Goal: Information Seeking & Learning: Learn about a topic

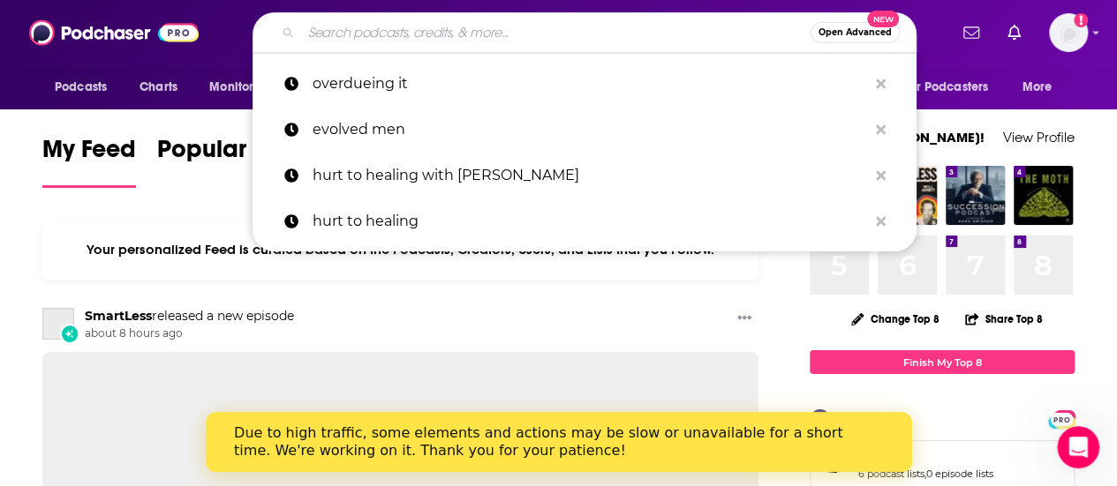
click at [312, 40] on input "Search podcasts, credits, & more..." at bounding box center [555, 33] width 509 height 28
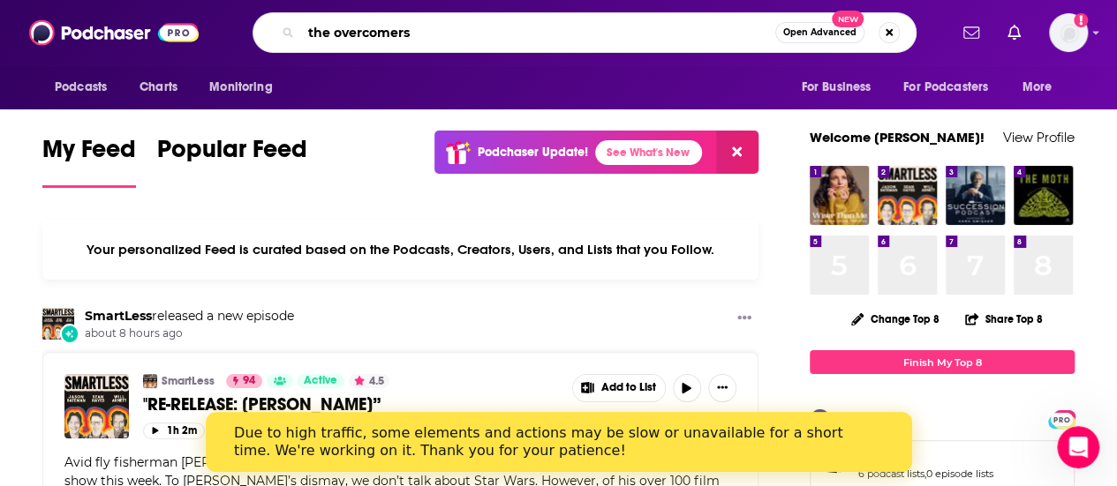
type input "the overcomers"
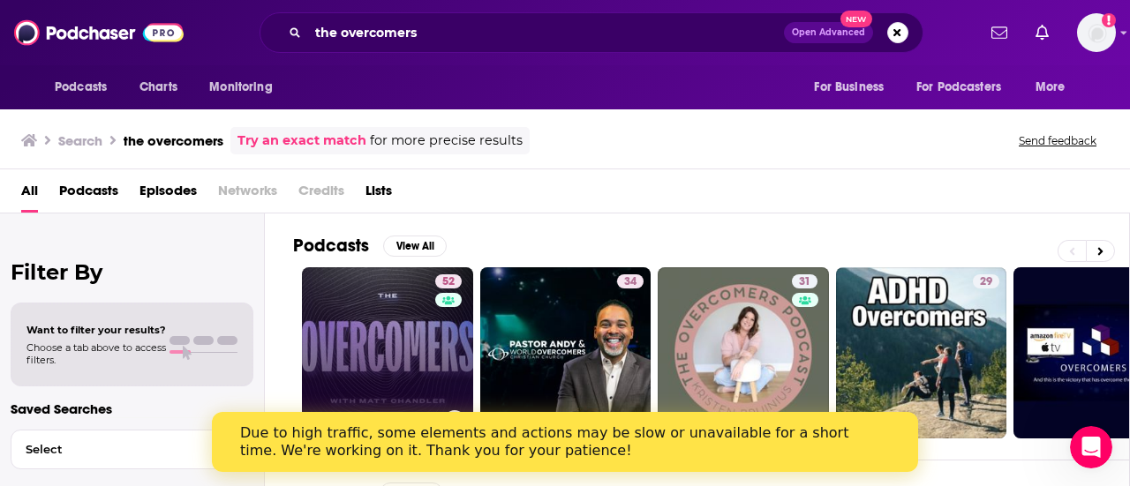
click at [383, 318] on link "52 The Overcomers with [PERSON_NAME]" at bounding box center [387, 353] width 171 height 171
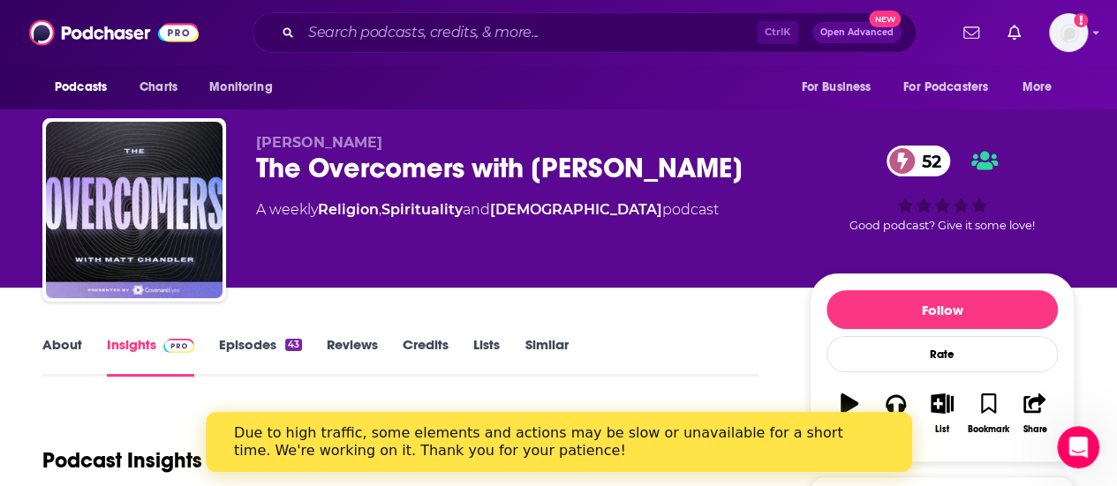
click at [94, 440] on div "Podcast Insights" at bounding box center [393, 450] width 702 height 90
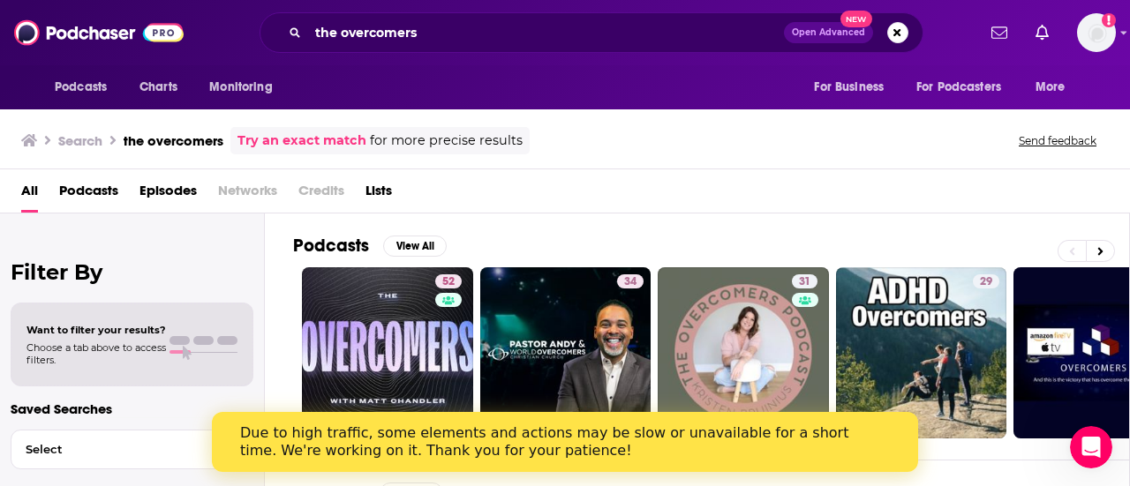
click at [768, 220] on div "Podcasts View All 52 34 31 29 6 21 5 + 152" at bounding box center [711, 337] width 837 height 246
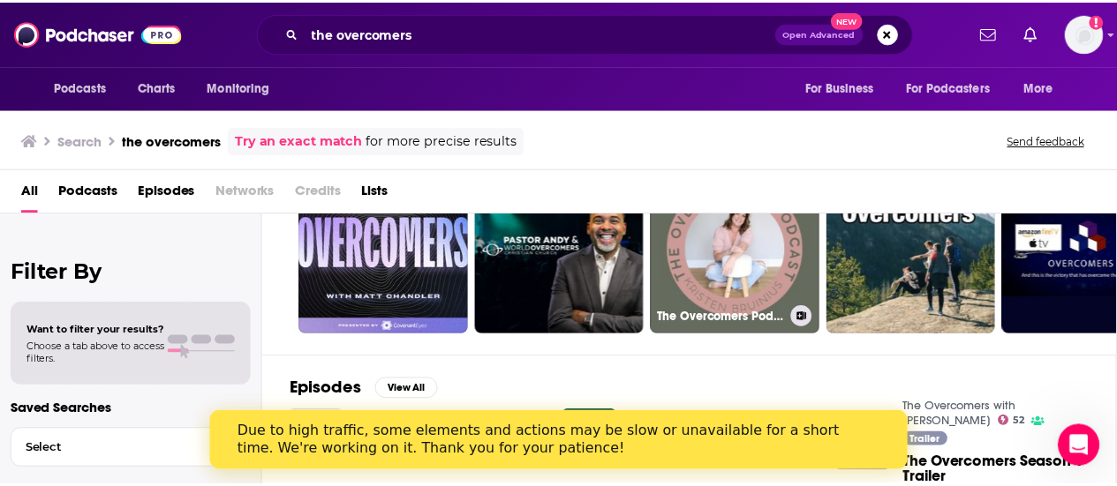
scroll to position [106, 0]
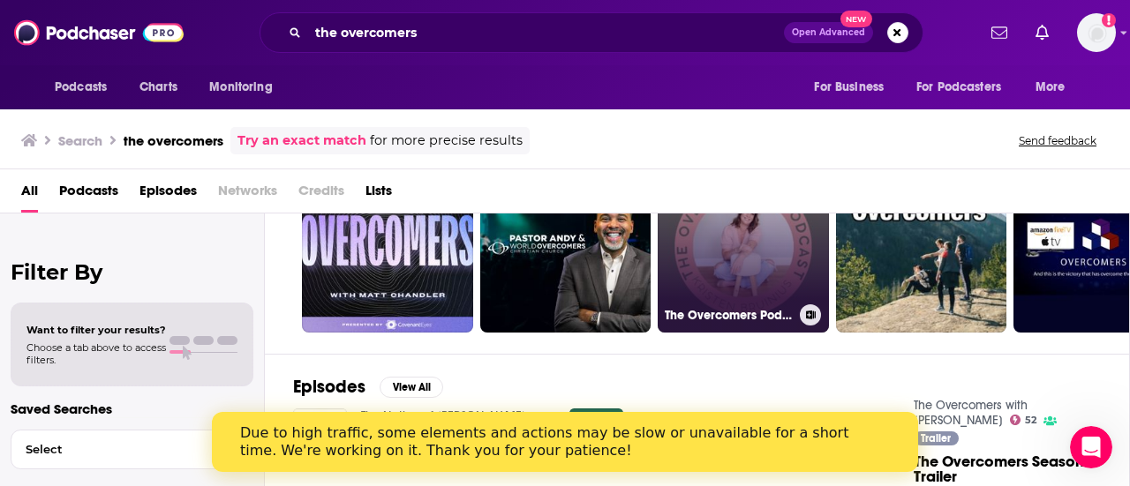
click at [734, 305] on div "The Overcomers Podcast" at bounding box center [743, 315] width 157 height 21
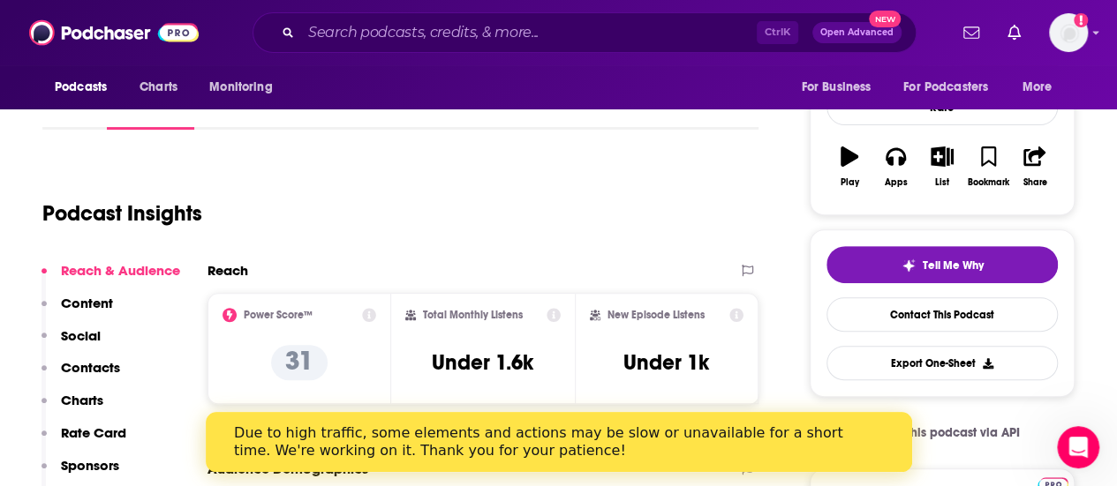
scroll to position [106, 0]
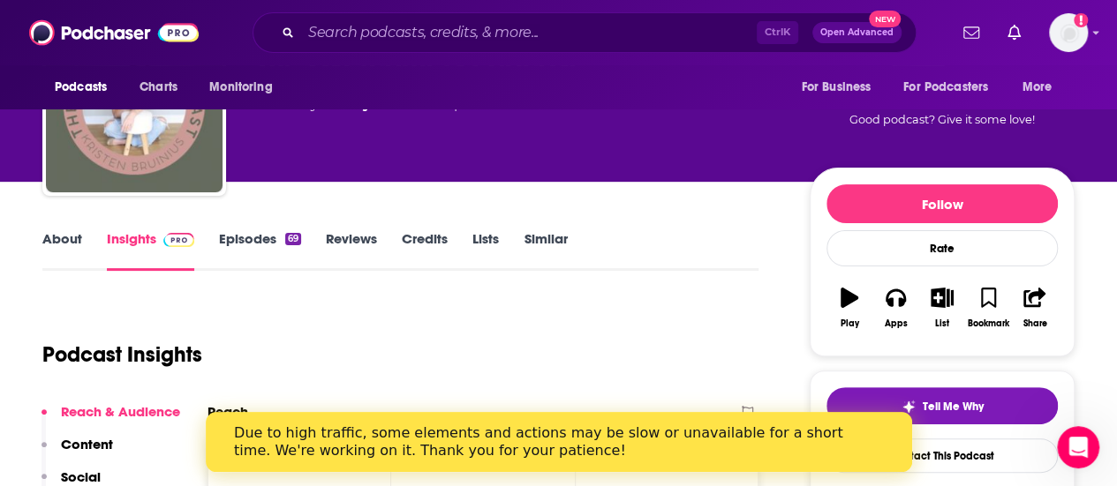
click at [74, 234] on link "About" at bounding box center [62, 250] width 40 height 41
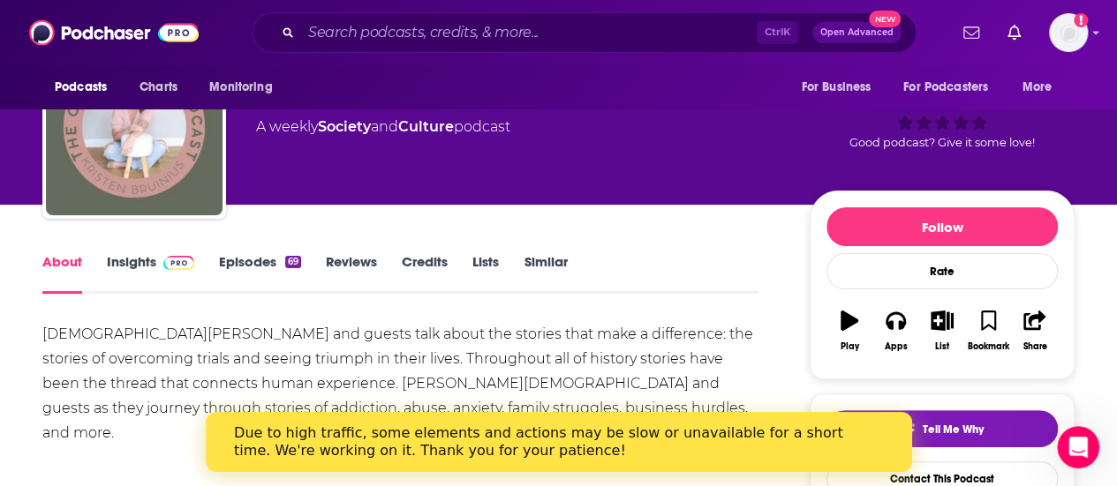
scroll to position [106, 0]
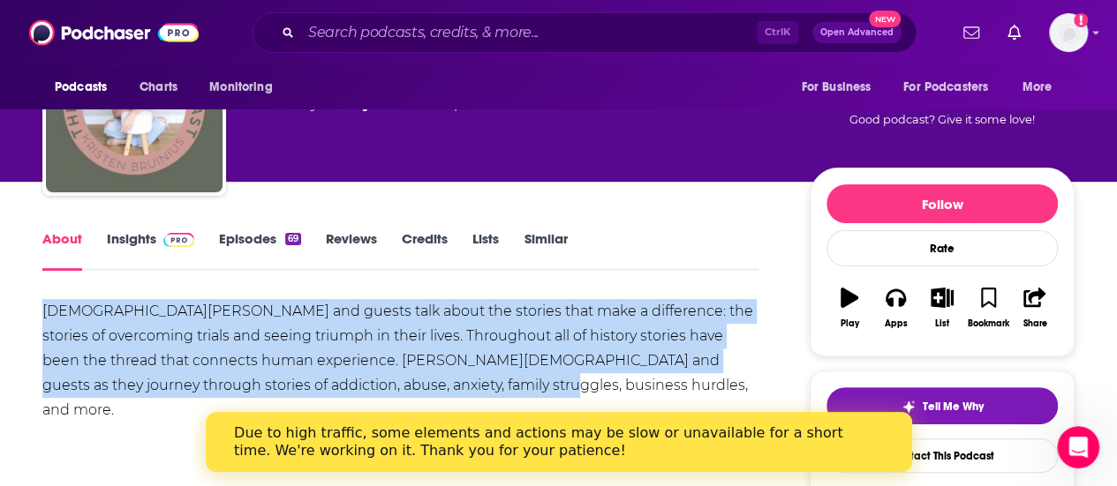
drag, startPoint x: 464, startPoint y: 402, endPoint x: 37, endPoint y: 312, distance: 435.9
copy div "[DEMOGRAPHIC_DATA][PERSON_NAME] and guests talk about the stories that make a d…"
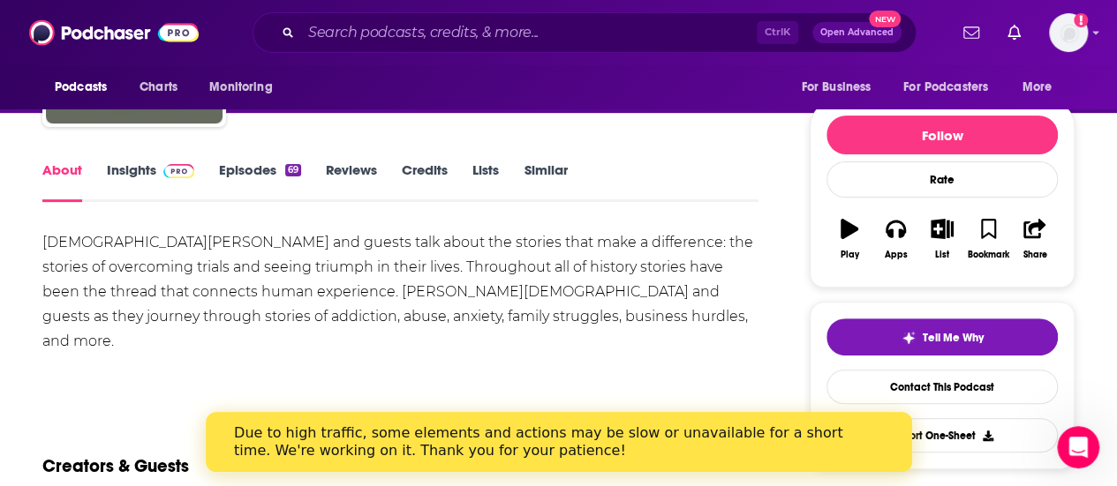
scroll to position [177, 0]
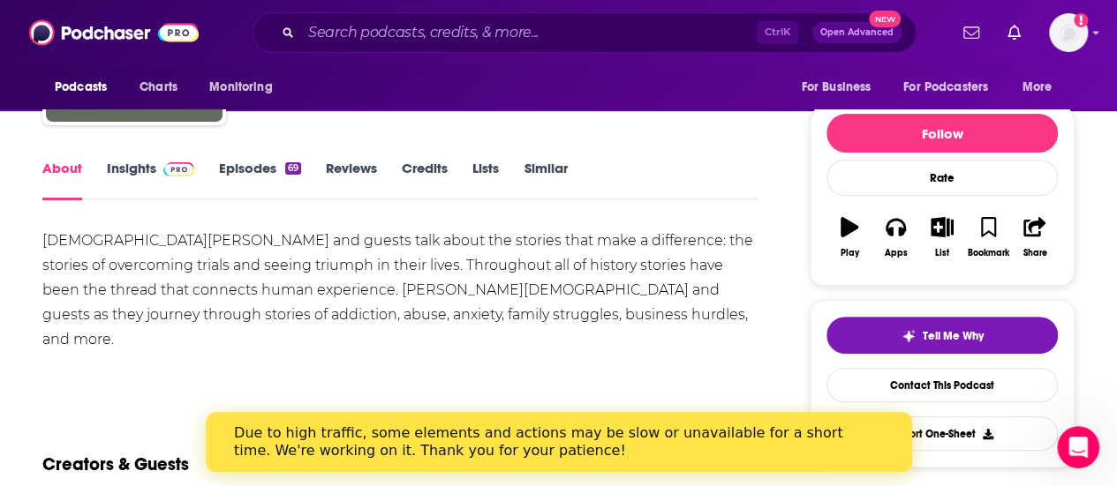
click at [247, 162] on link "Episodes 69" at bounding box center [260, 180] width 82 height 41
